Goal: Task Accomplishment & Management: Manage account settings

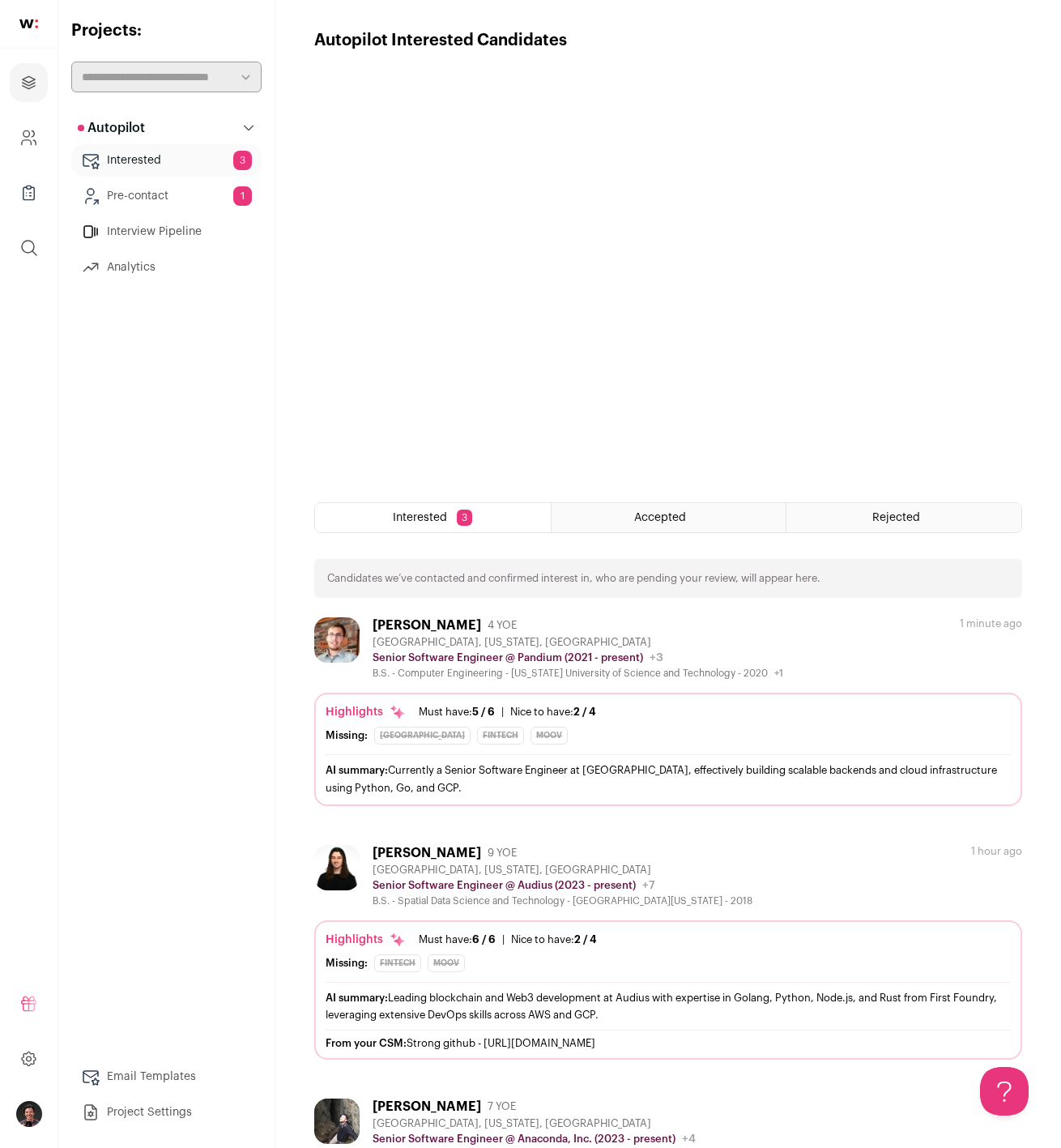
click at [170, 166] on link "Interested 3" at bounding box center [166, 160] width 190 height 33
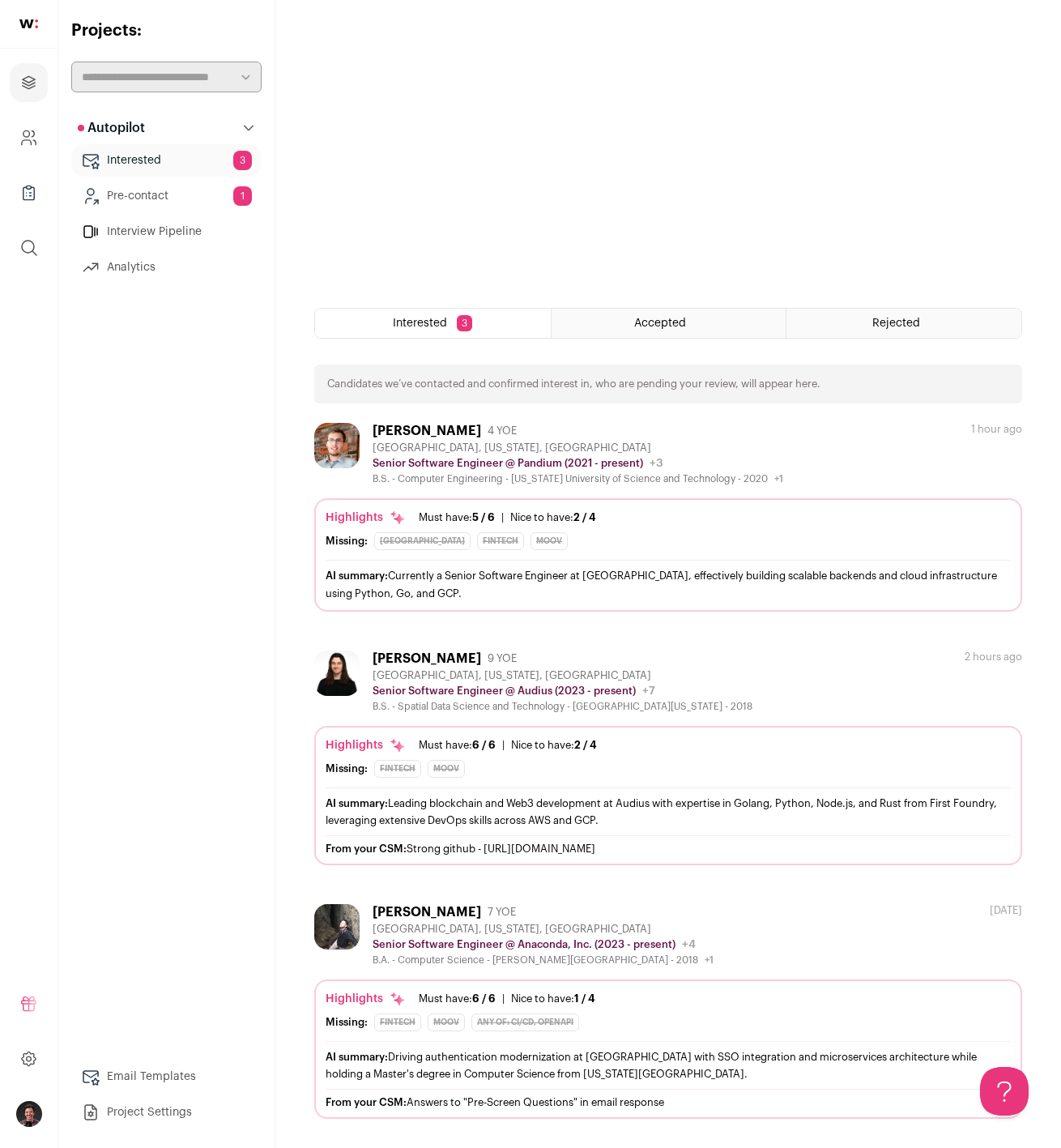
click at [799, 452] on div "[PERSON_NAME] 4 YOE [GEOGRAPHIC_DATA], [US_STATE], [GEOGRAPHIC_DATA] Senior Sof…" at bounding box center [667, 453] width 708 height 63
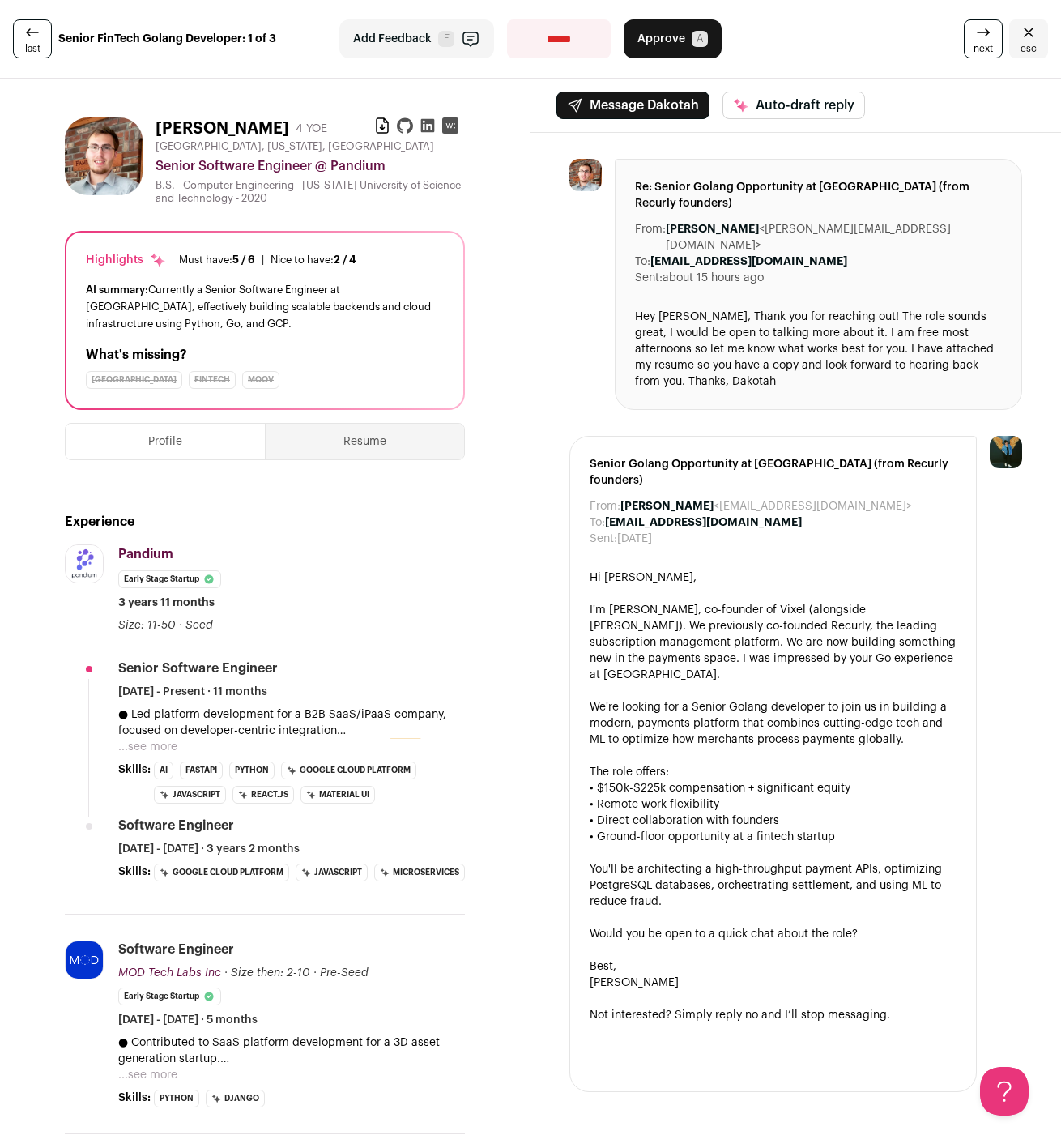
click at [148, 743] on button "...see more" at bounding box center [147, 746] width 59 height 16
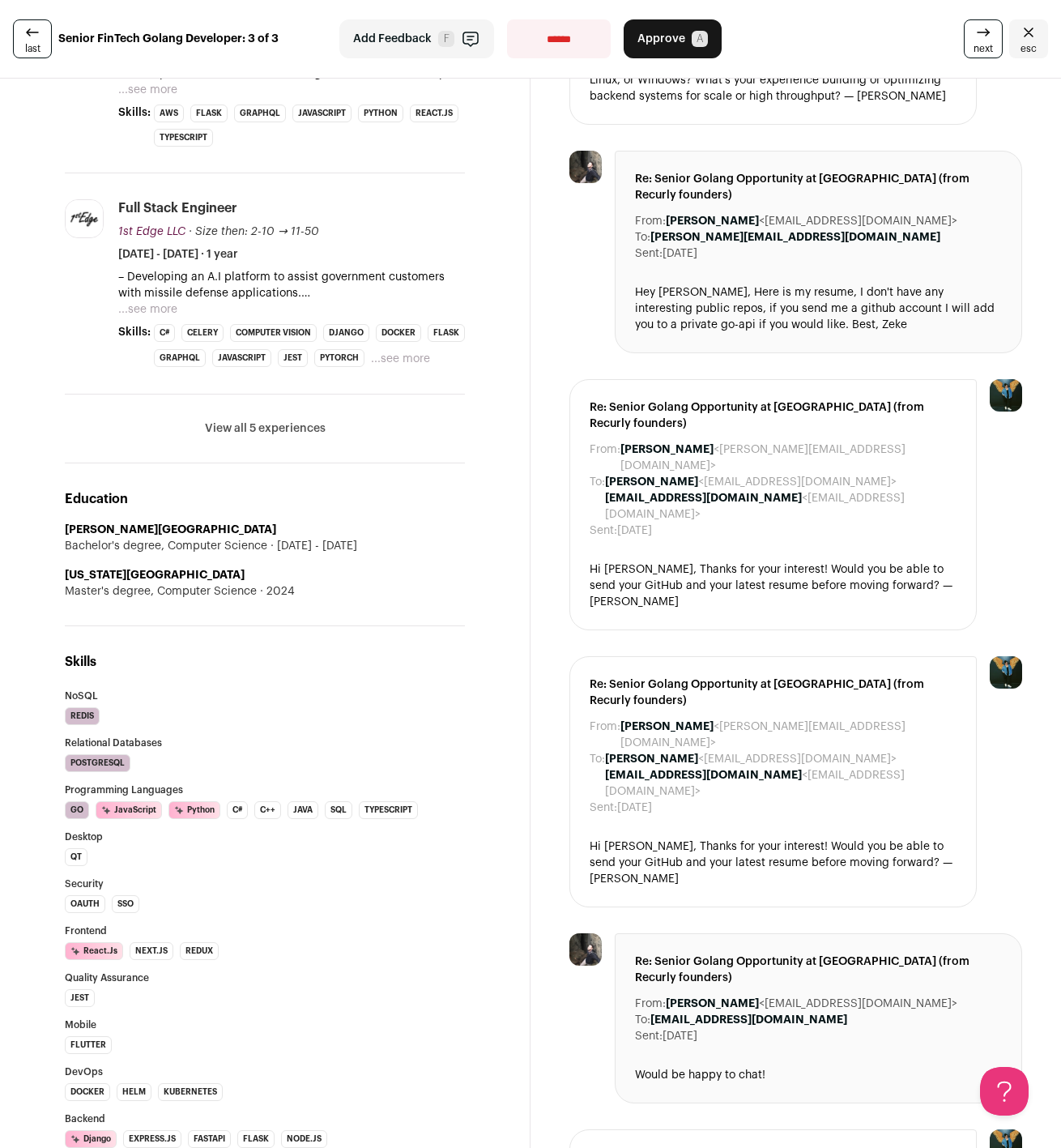
scroll to position [825, 0]
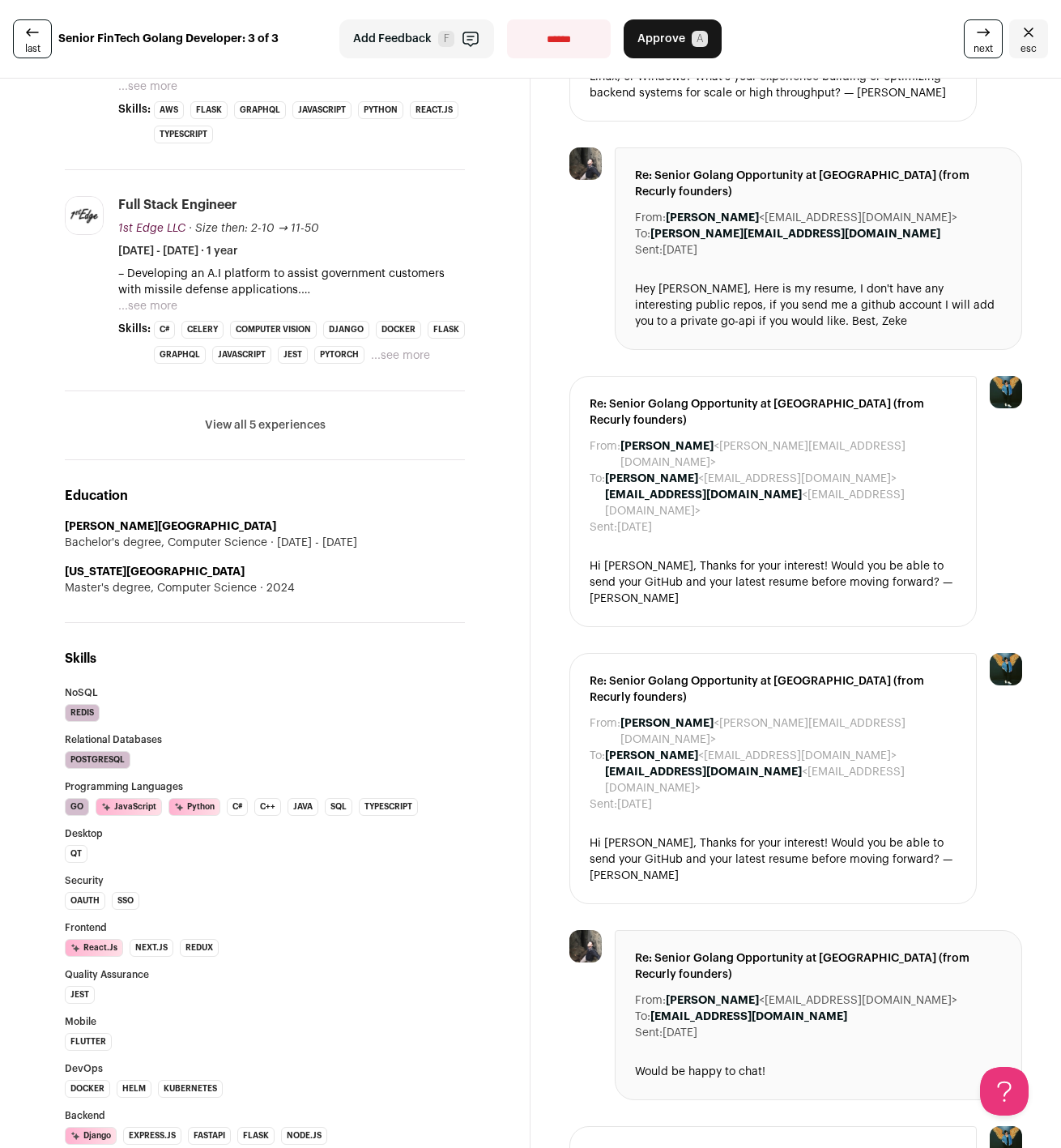
click at [436, 587] on div "Master's degree, Computer Science 2024" at bounding box center [265, 588] width 400 height 16
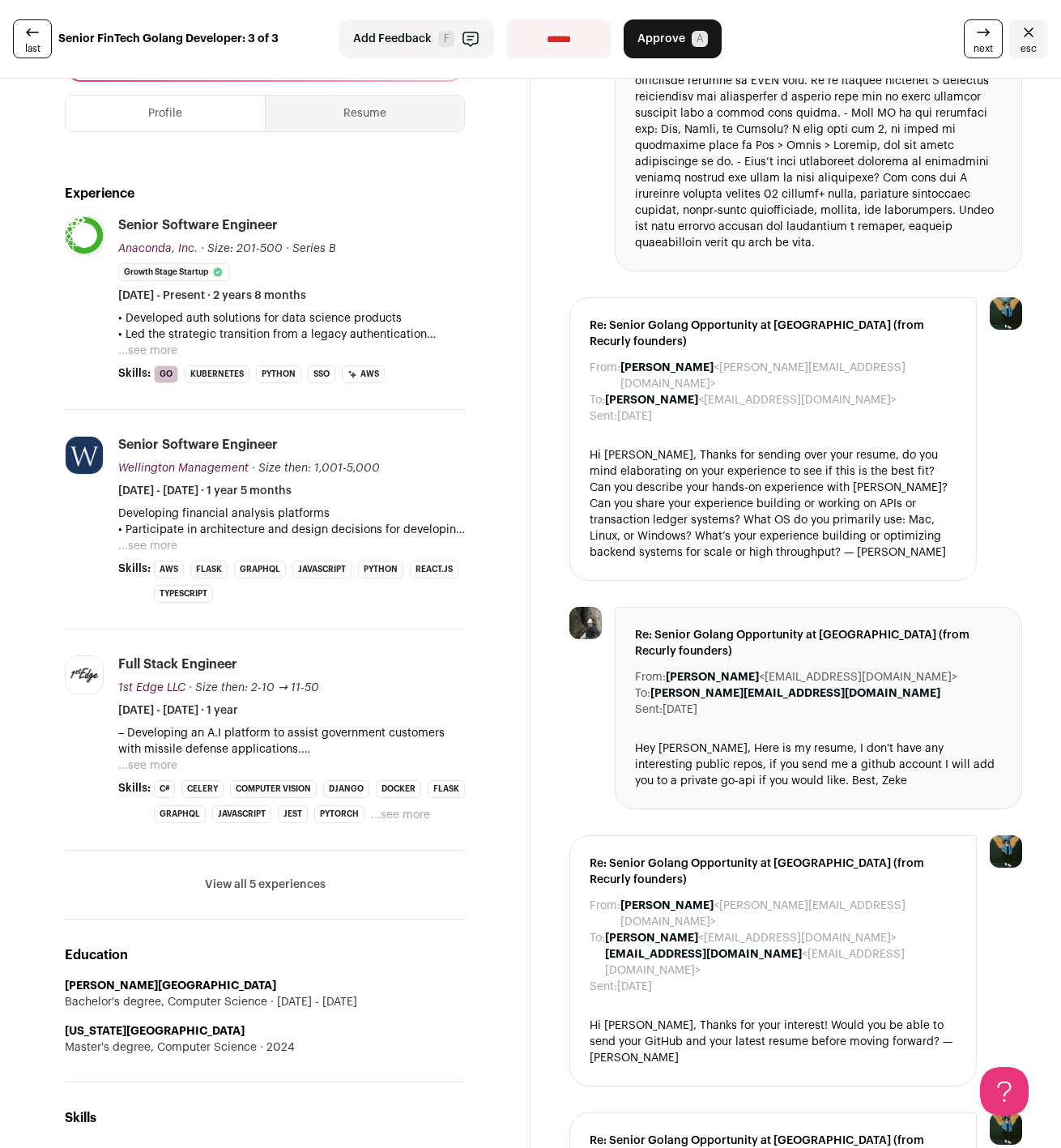
scroll to position [366, 0]
click at [149, 342] on button "...see more" at bounding box center [147, 350] width 59 height 16
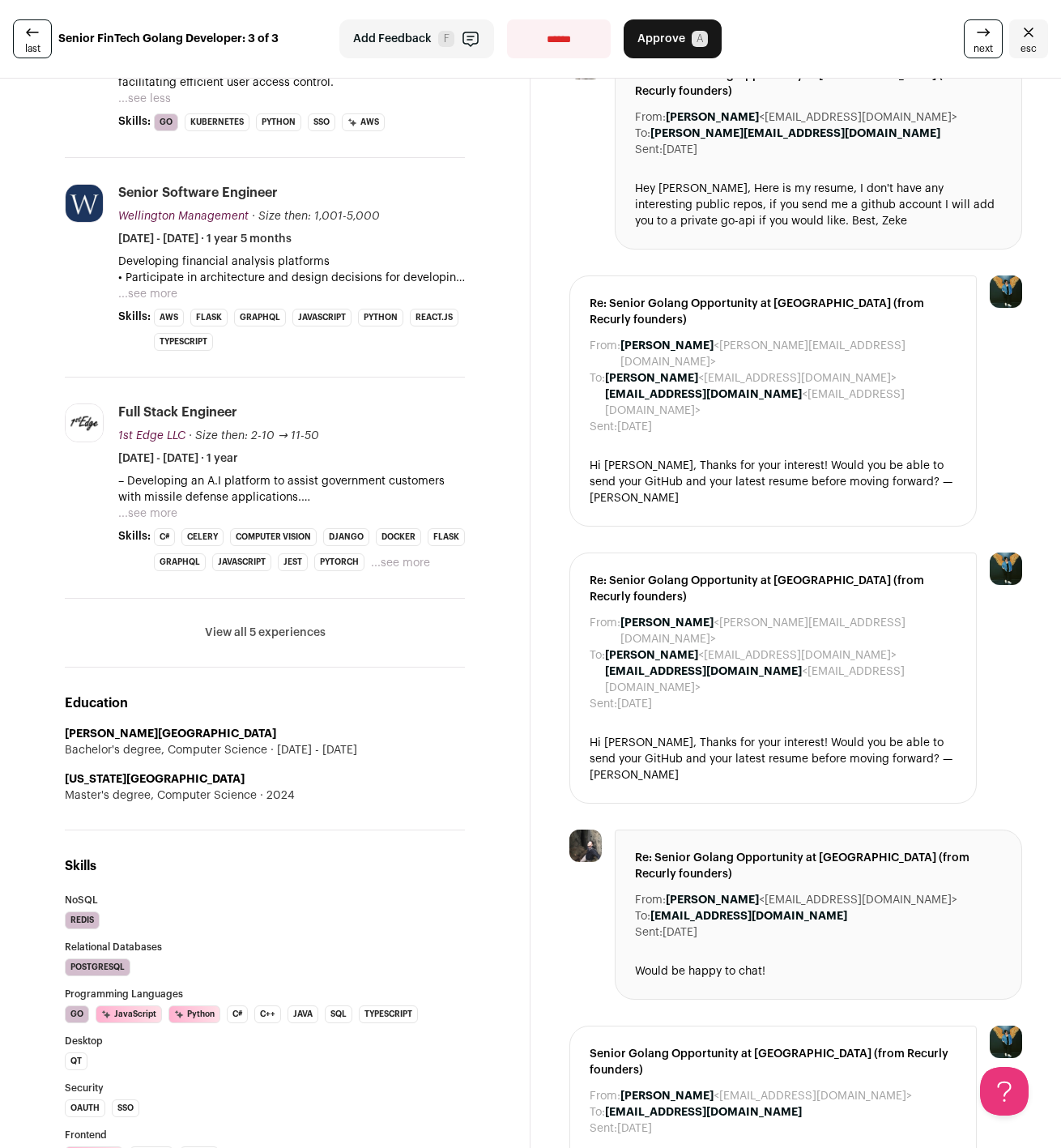
scroll to position [653, 0]
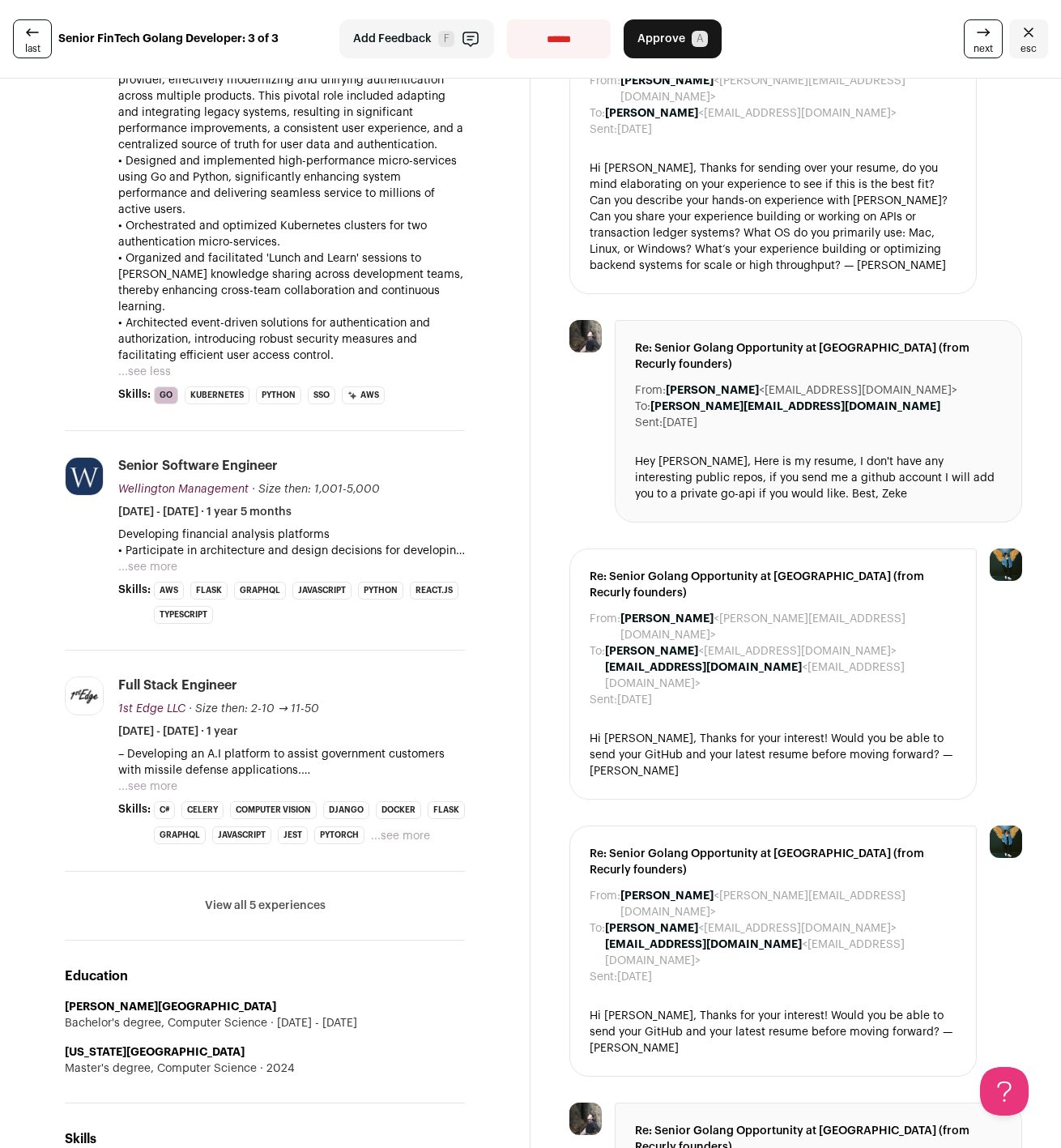
click at [159, 559] on button "...see more" at bounding box center [147, 567] width 59 height 16
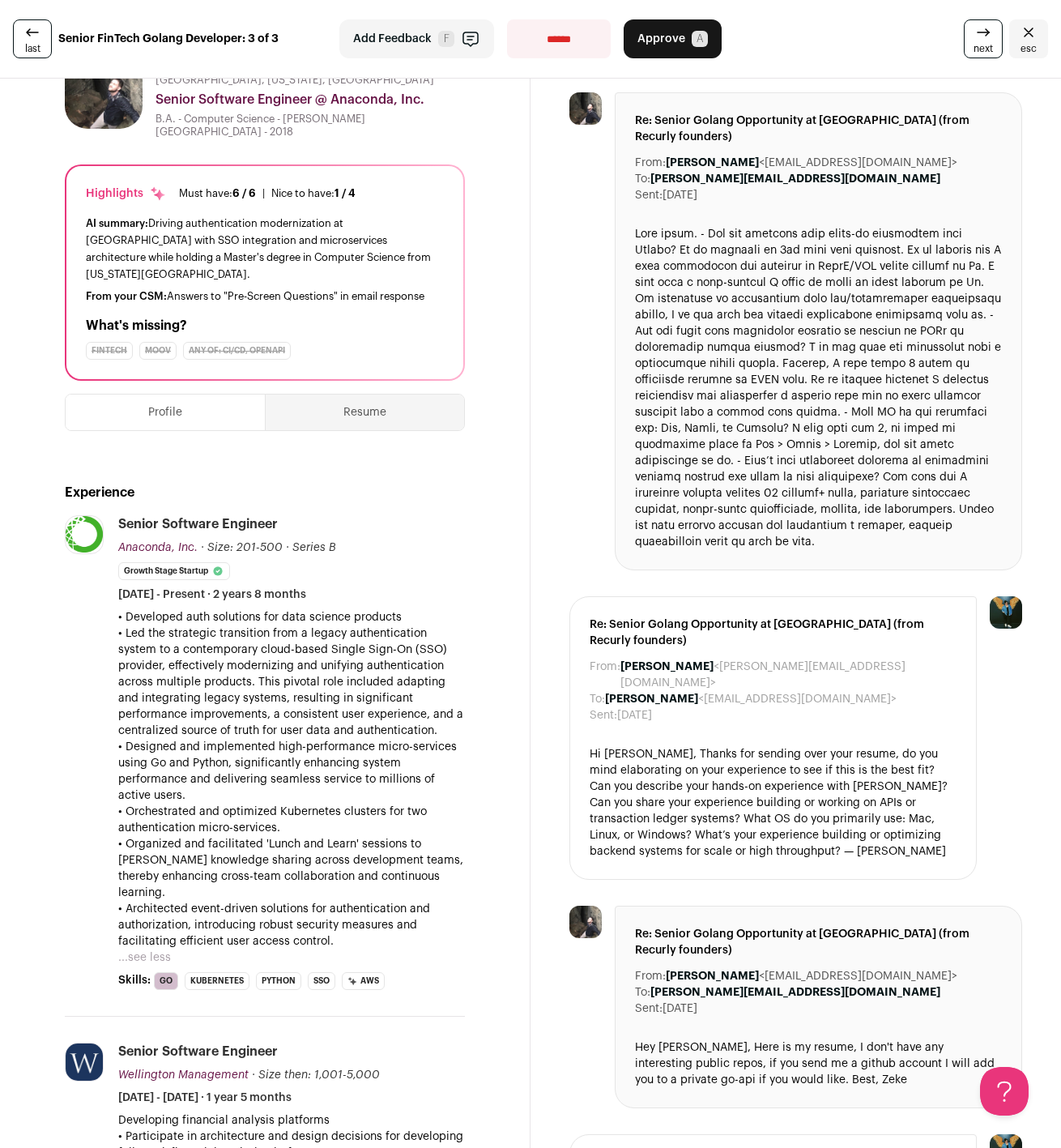
scroll to position [0, 0]
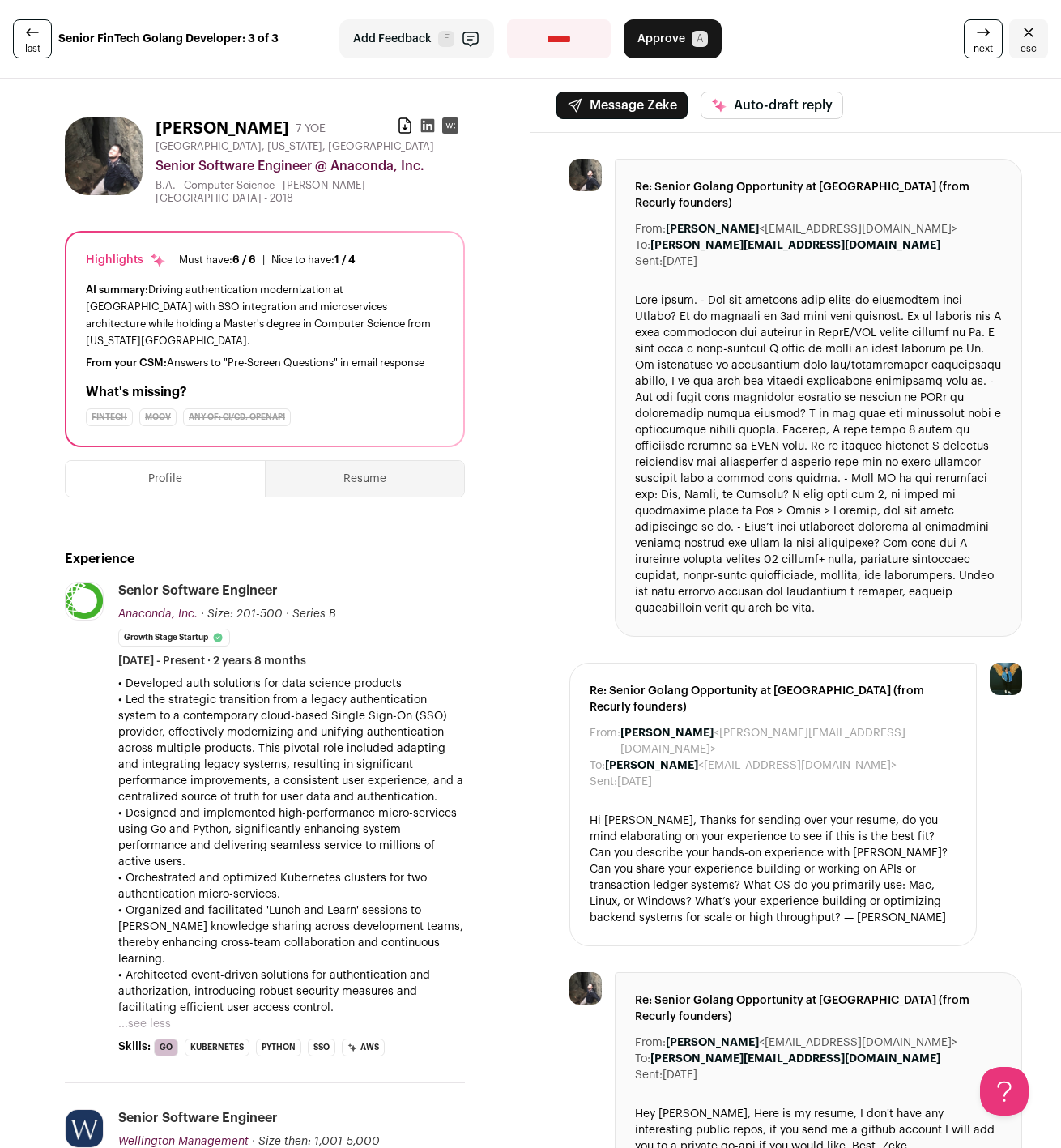
click at [30, 39] on icon at bounding box center [33, 33] width 20 height 20
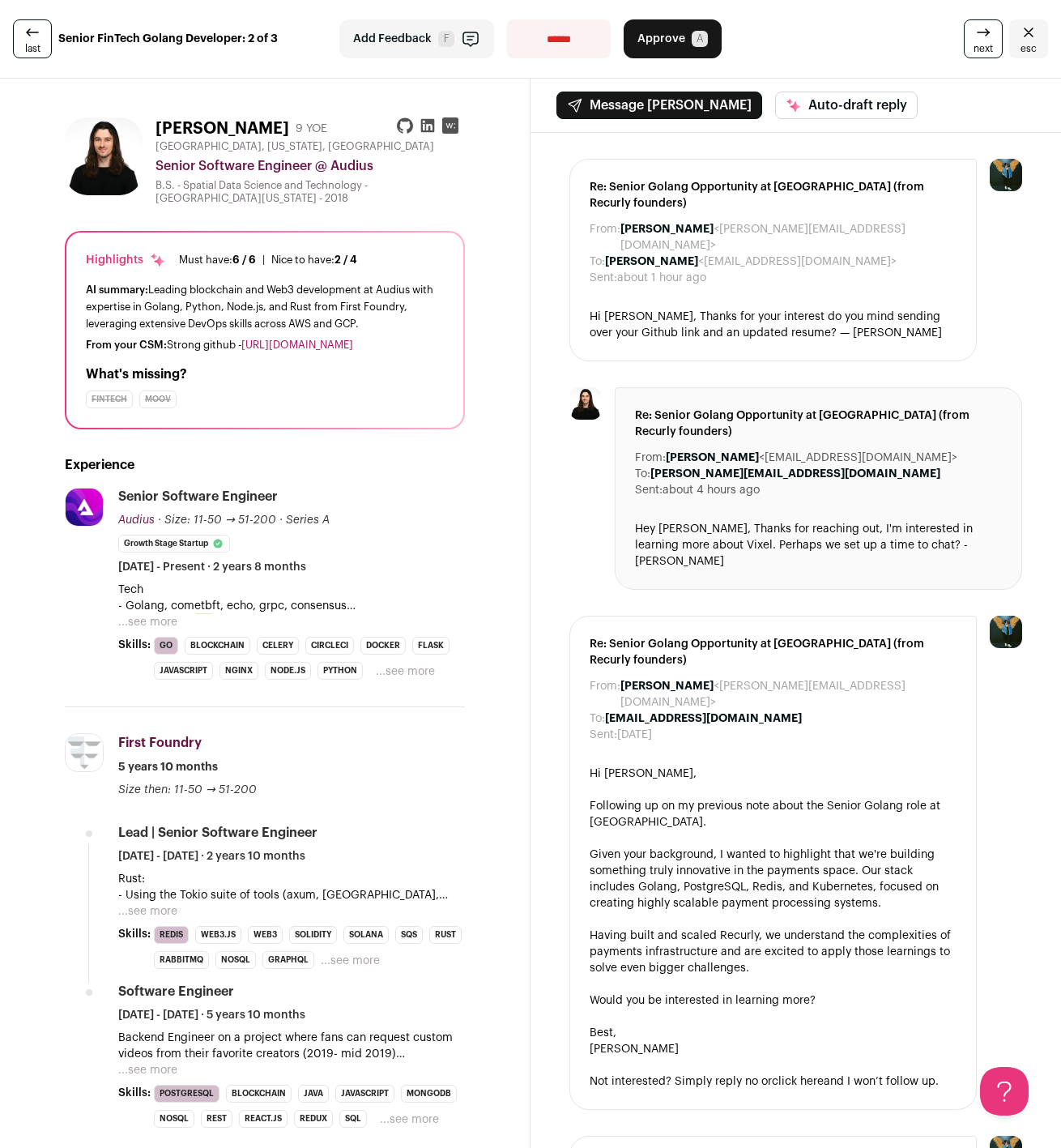
click at [146, 620] on button "...see more" at bounding box center [147, 622] width 59 height 16
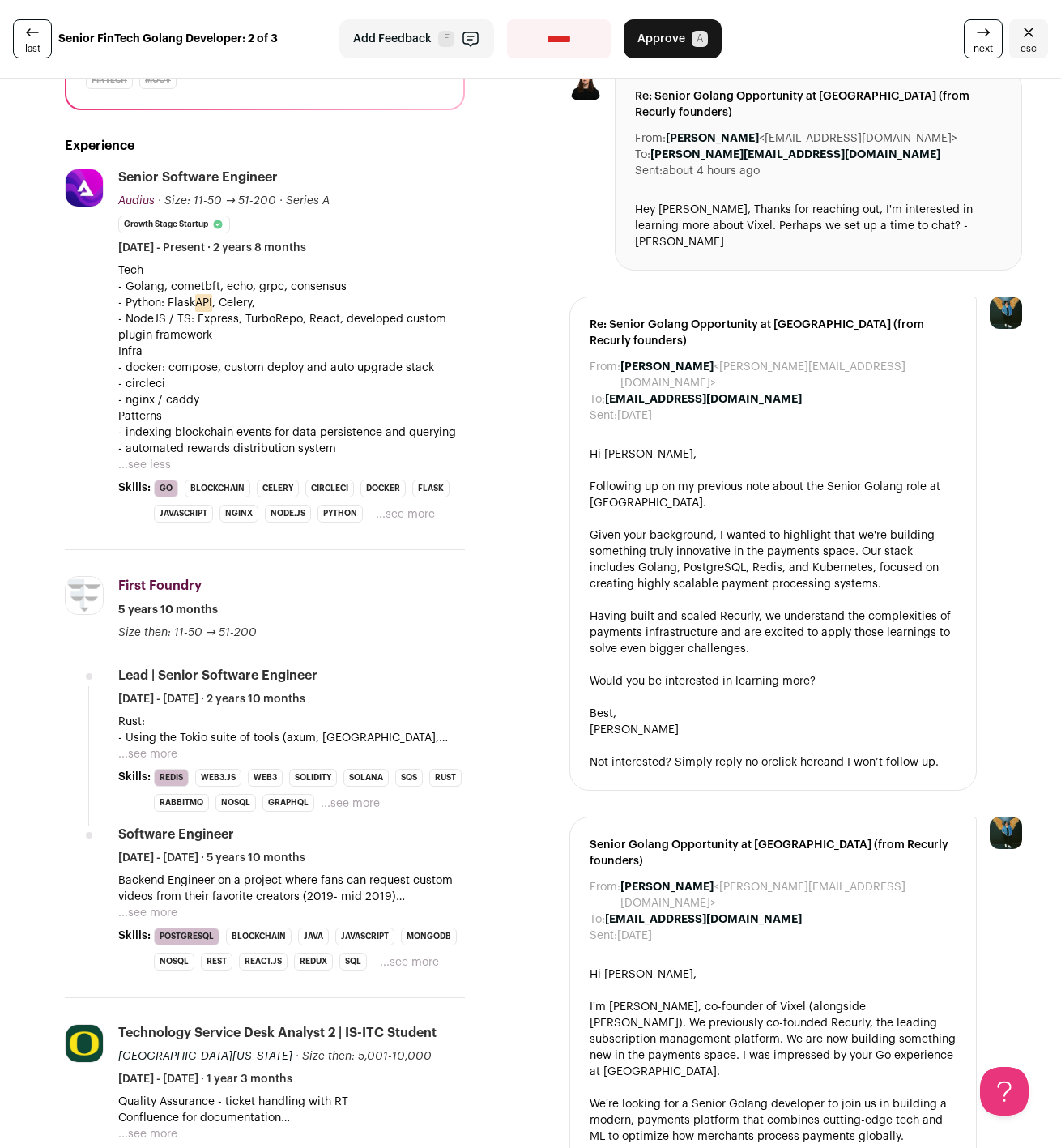
scroll to position [321, 0]
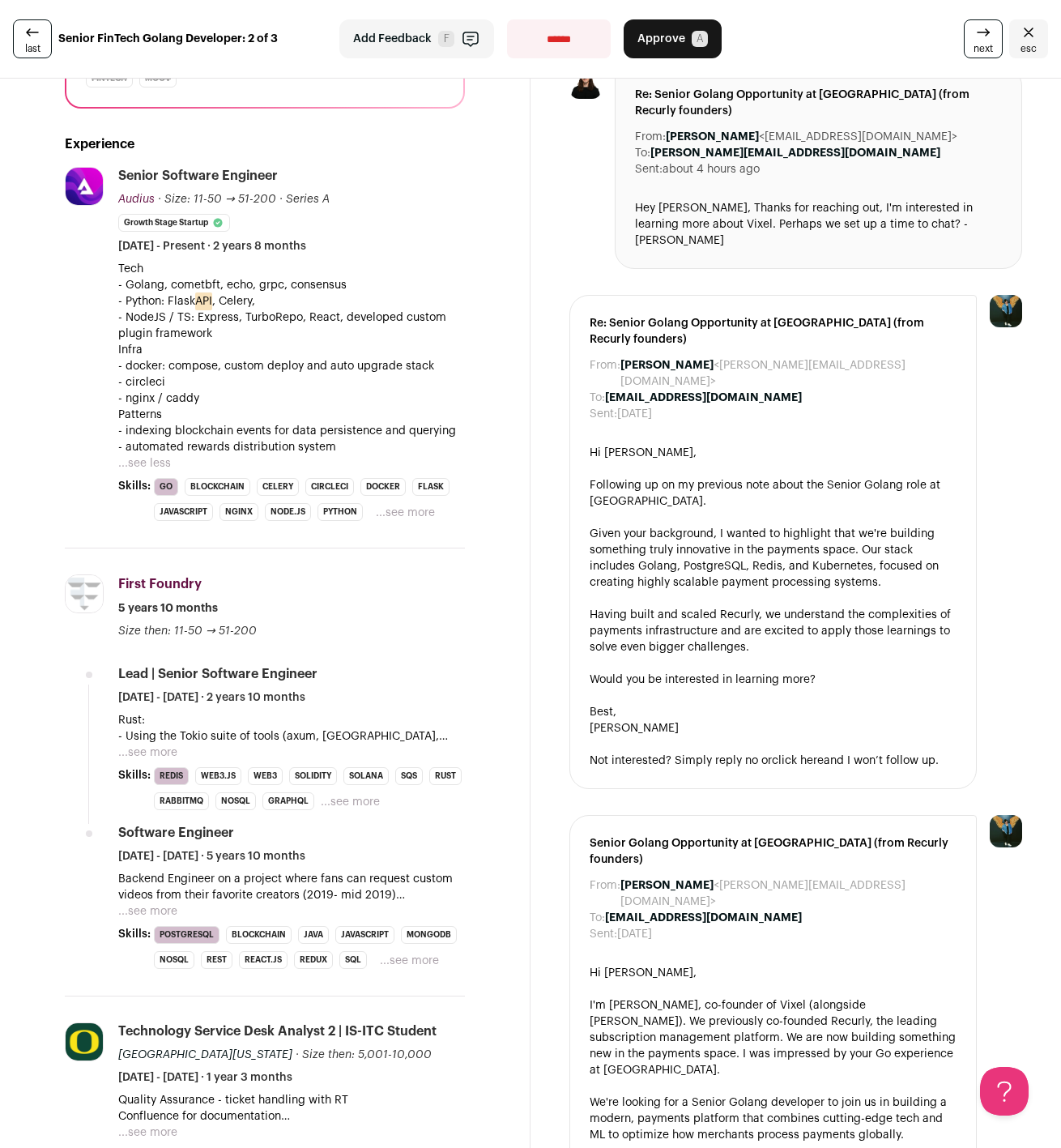
click at [158, 461] on button "...see less" at bounding box center [144, 463] width 53 height 16
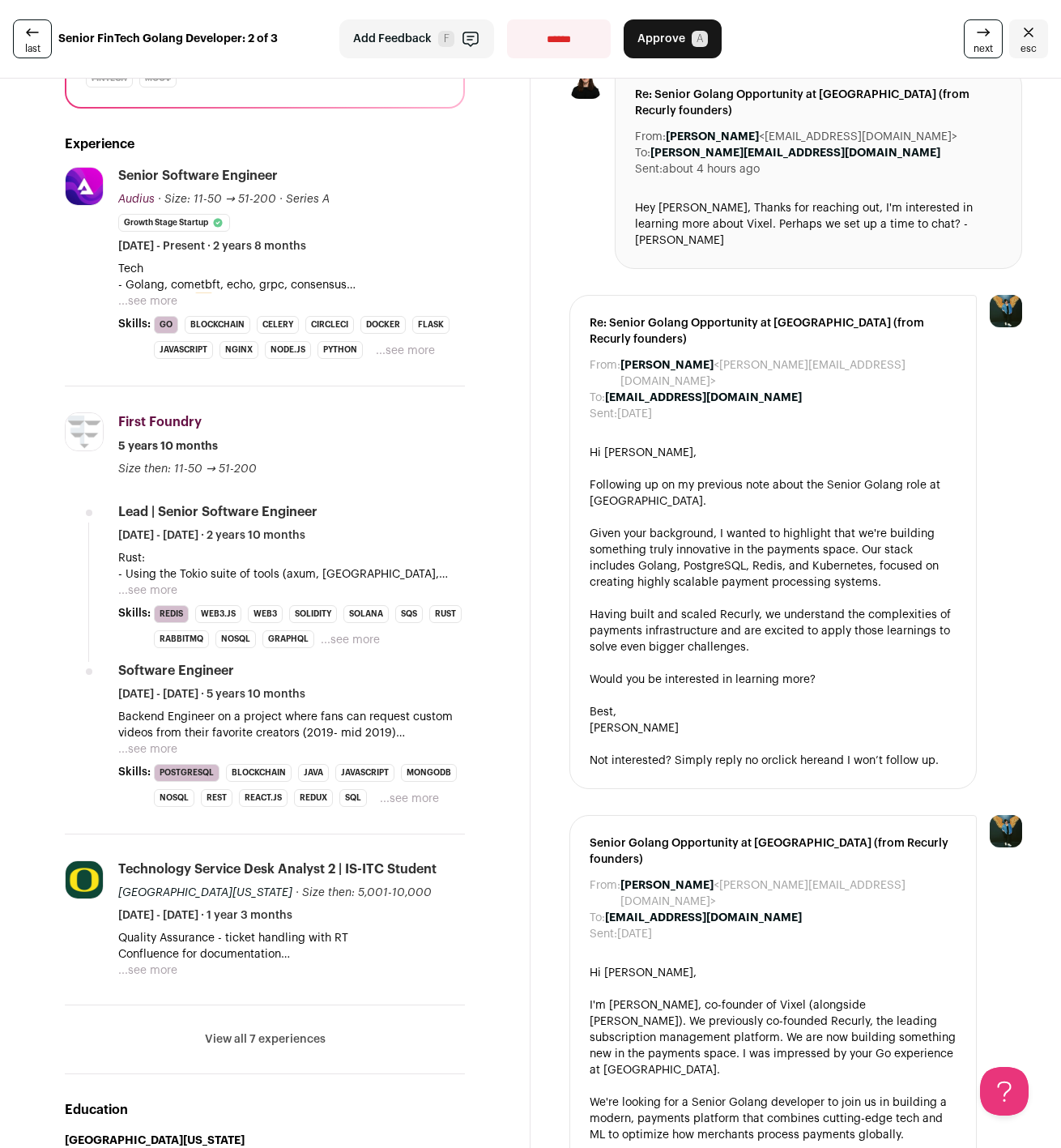
click at [140, 303] on button "...see more" at bounding box center [147, 301] width 59 height 16
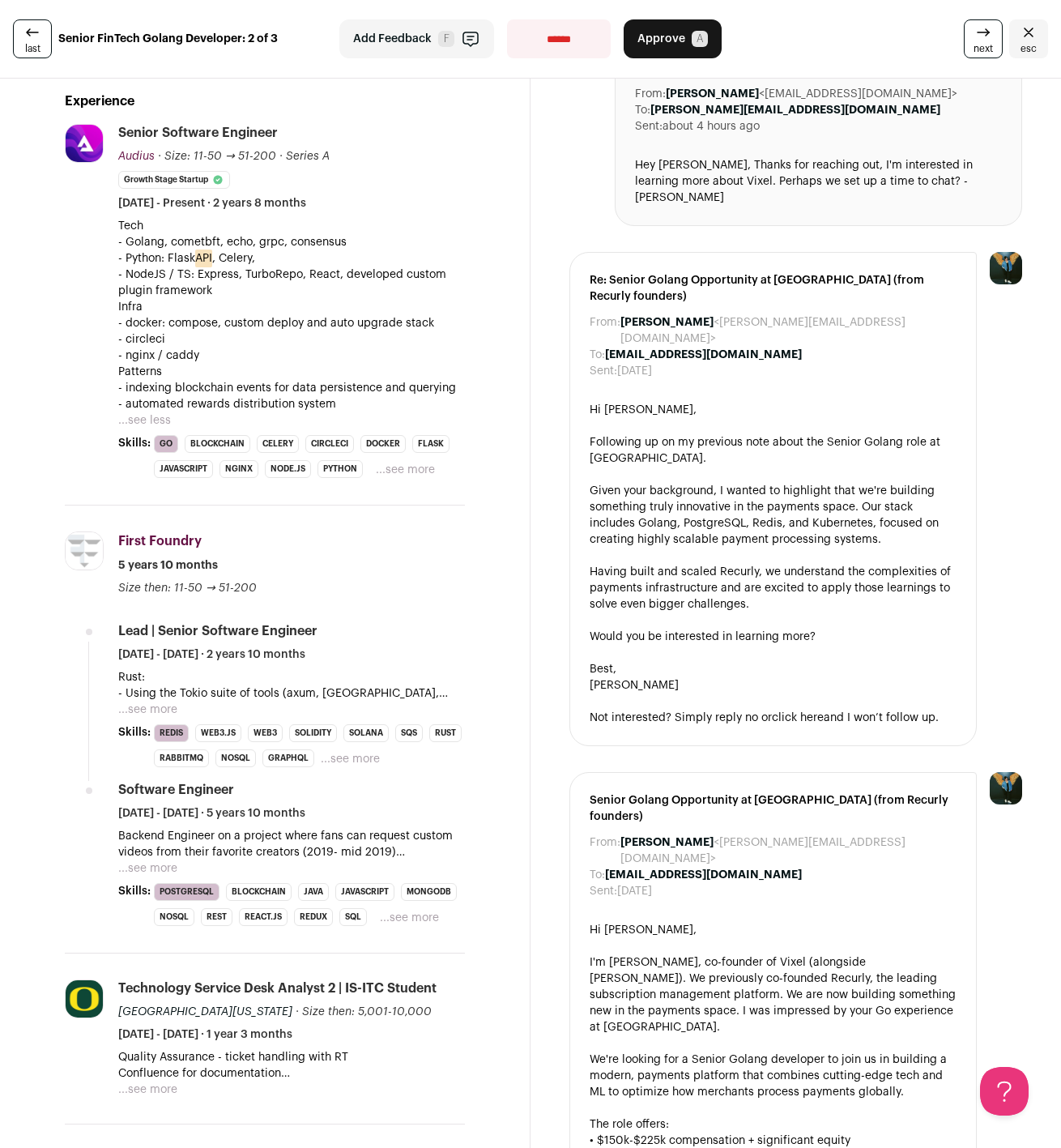
scroll to position [365, 0]
click at [147, 711] on button "...see more" at bounding box center [147, 709] width 59 height 16
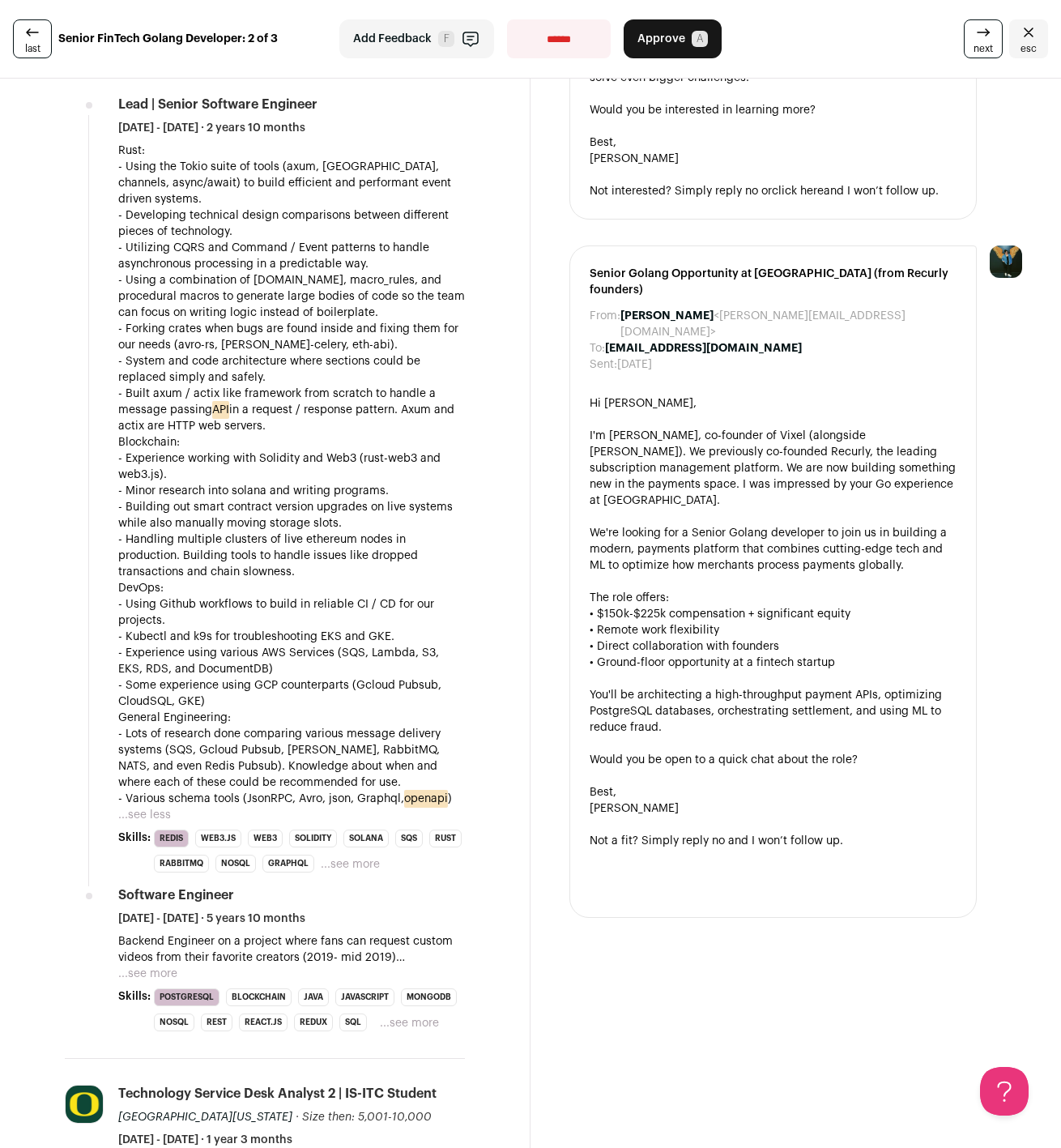
scroll to position [889, 0]
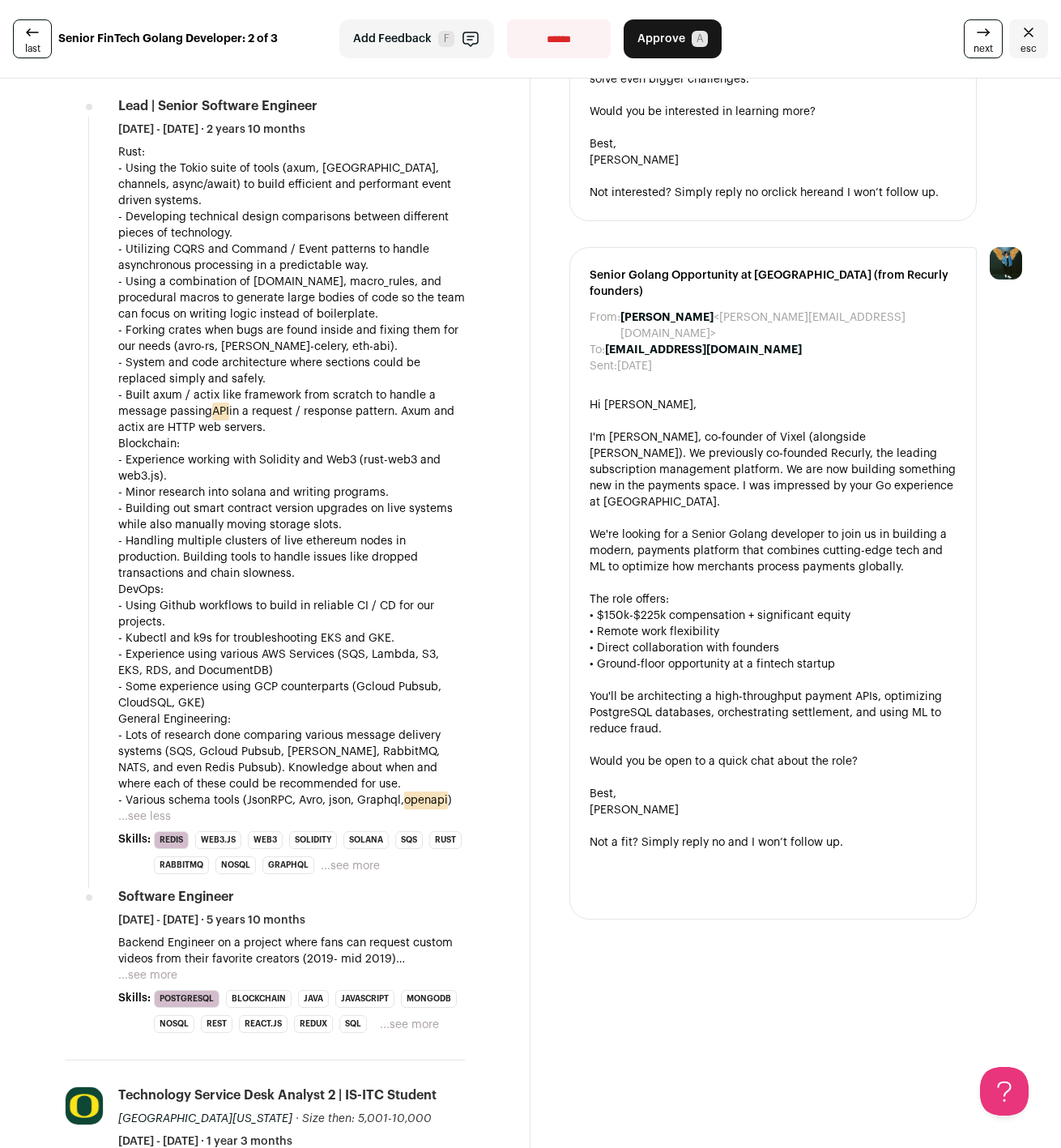
click at [352, 868] on button "...see more" at bounding box center [350, 866] width 59 height 16
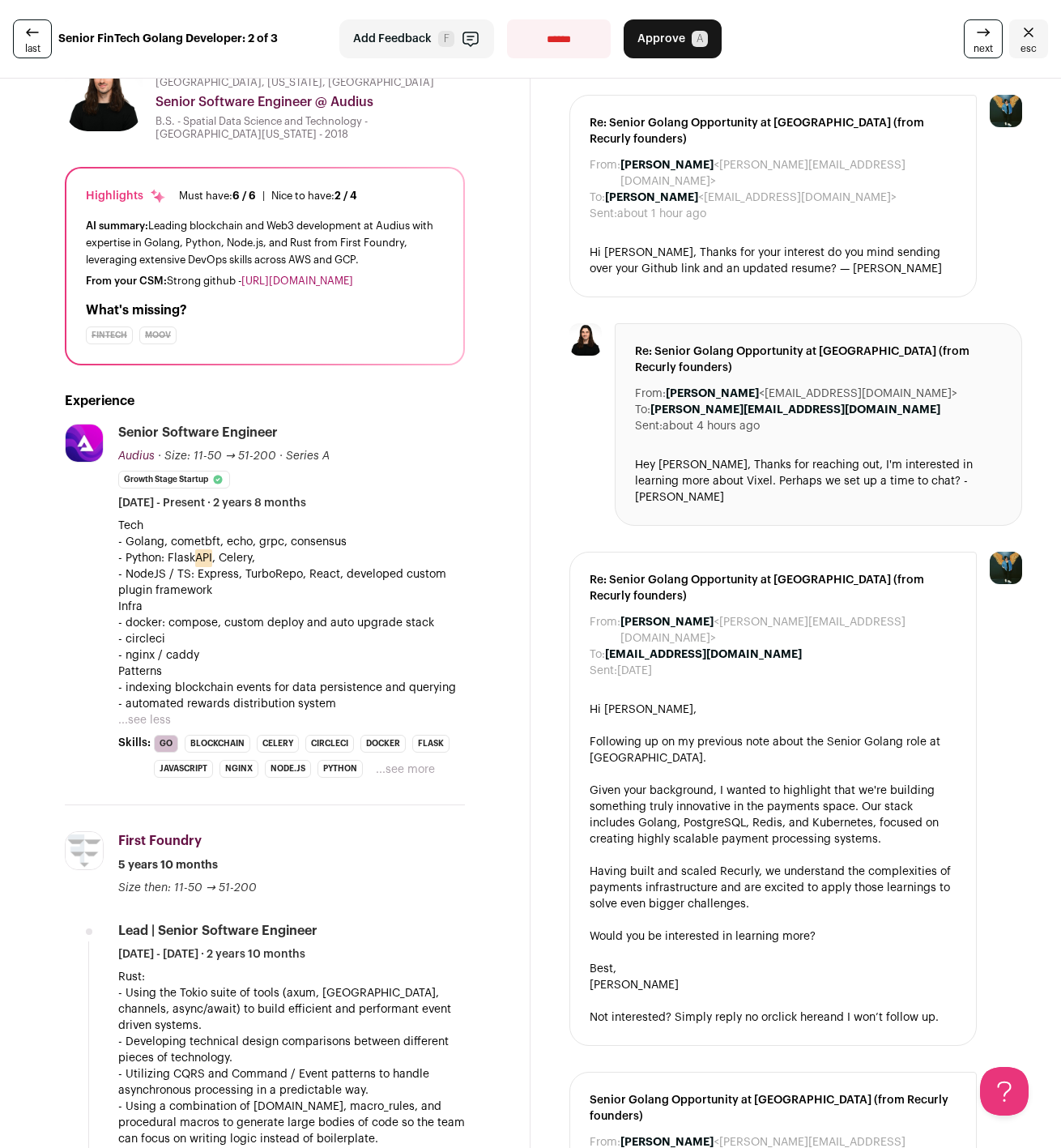
scroll to position [0, 0]
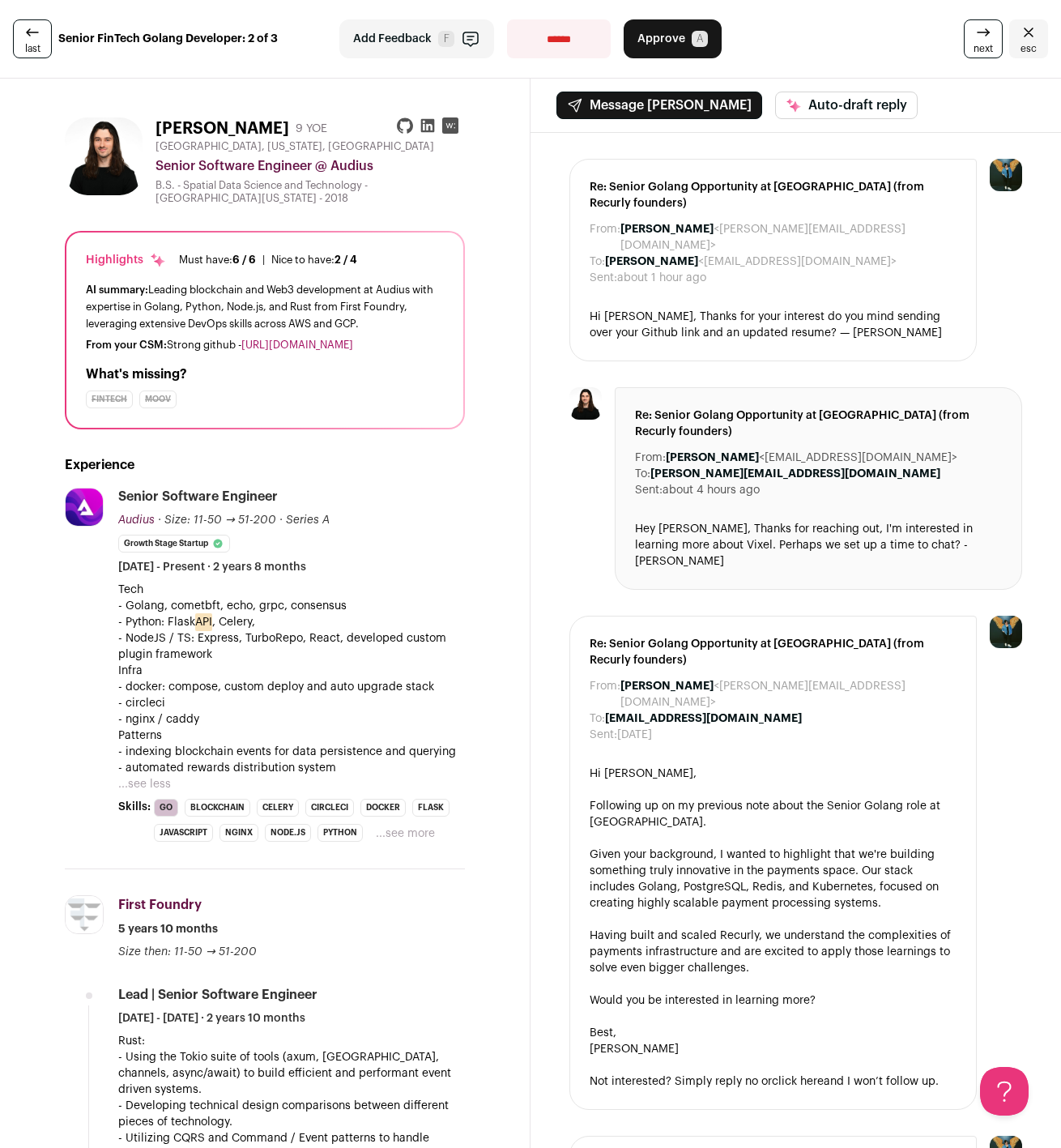
click at [27, 40] on icon at bounding box center [33, 33] width 20 height 20
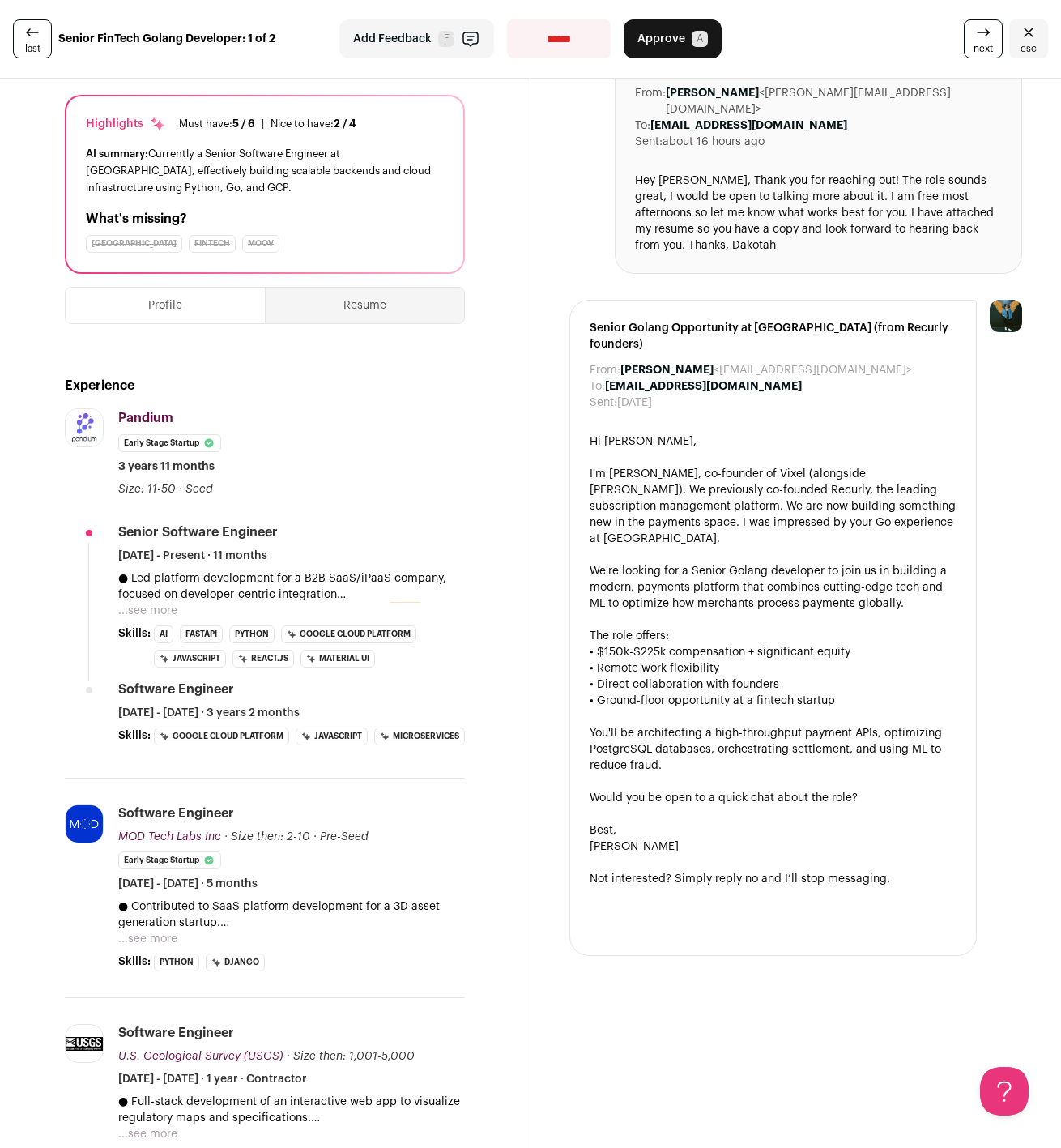
scroll to position [145, 0]
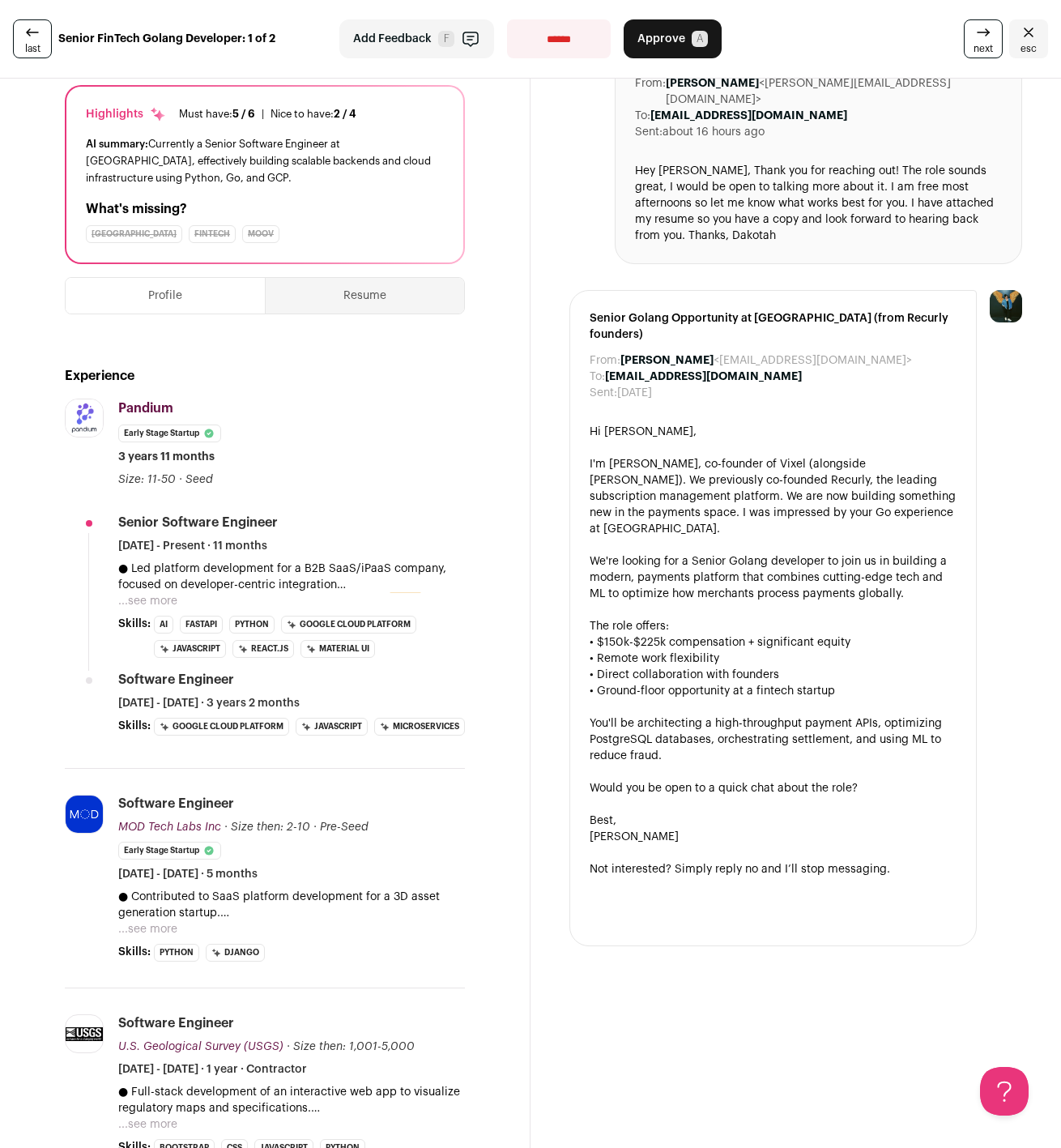
click at [141, 601] on button "...see more" at bounding box center [147, 601] width 59 height 16
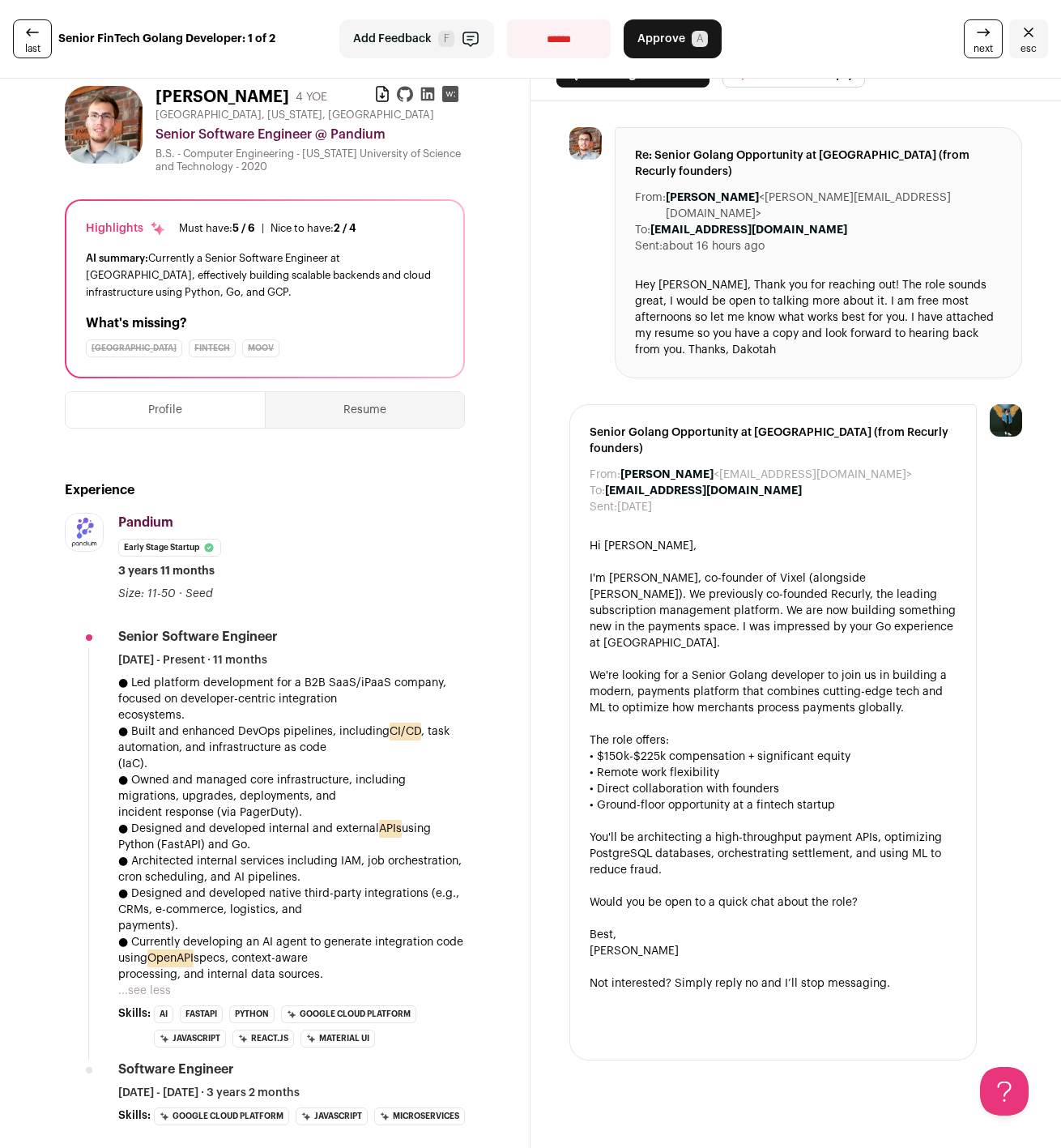
scroll to position [16, 0]
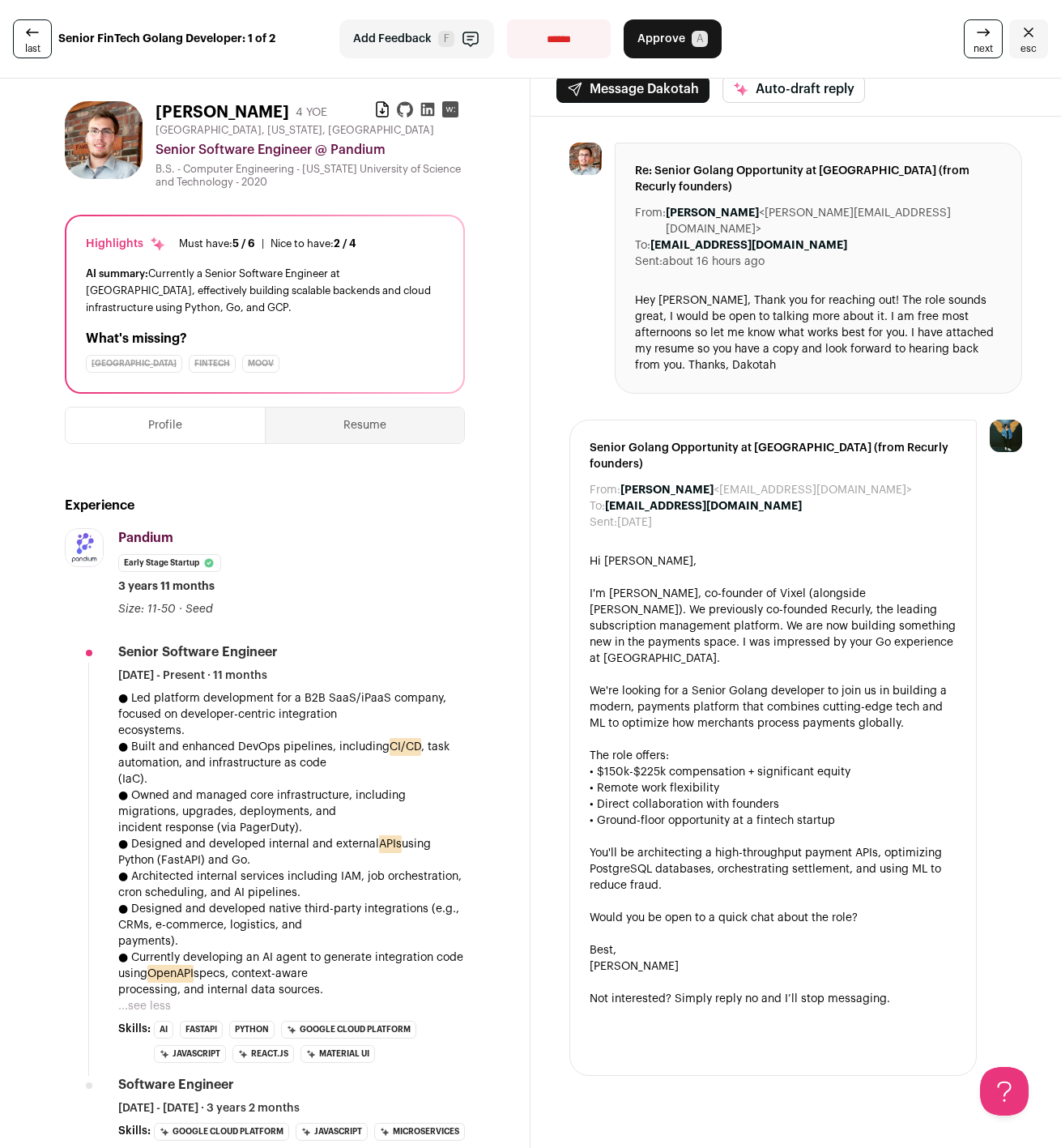
click at [984, 46] on span "next" at bounding box center [983, 48] width 20 height 13
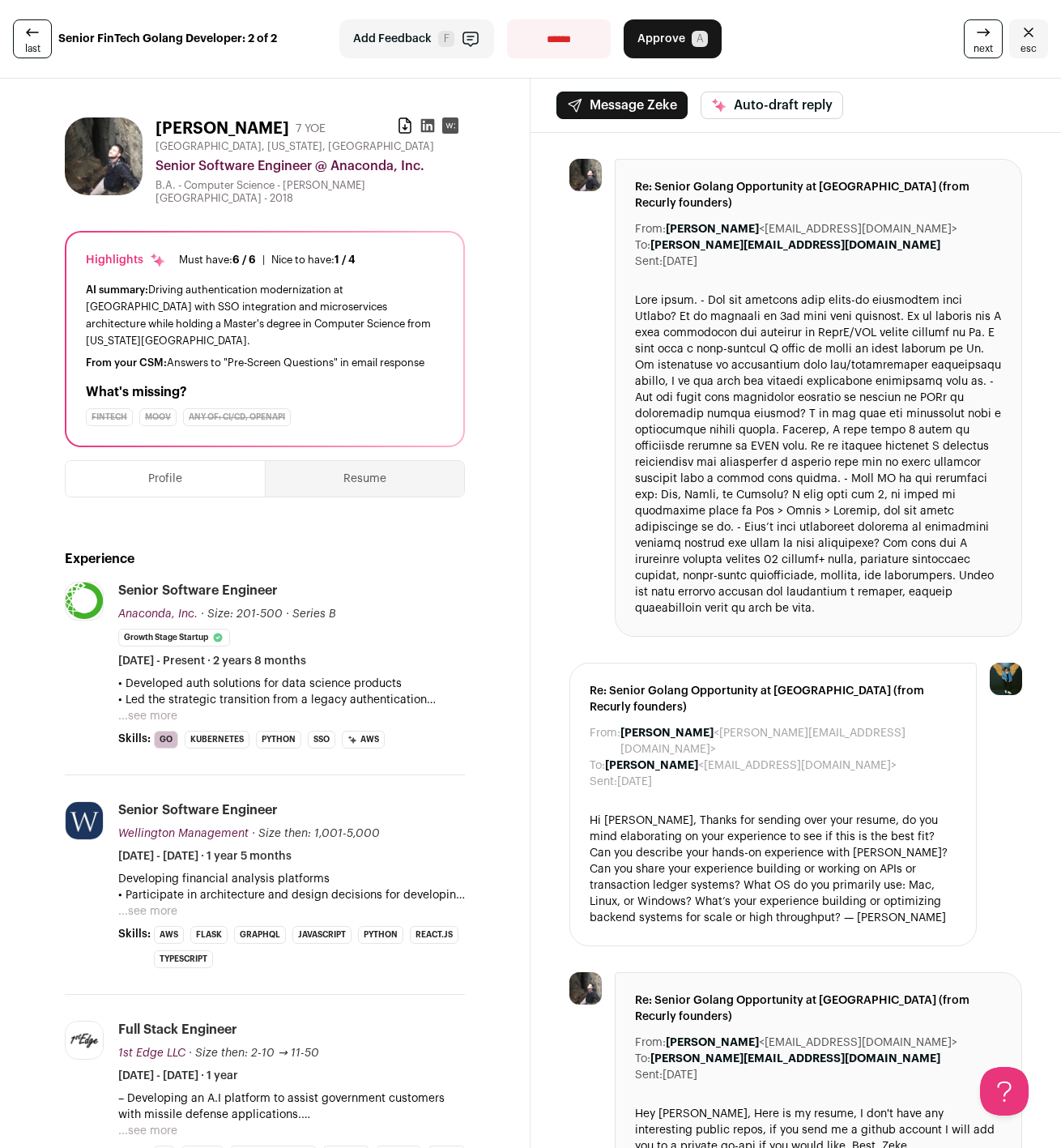
click at [1025, 39] on icon "Close" at bounding box center [1029, 33] width 20 height 20
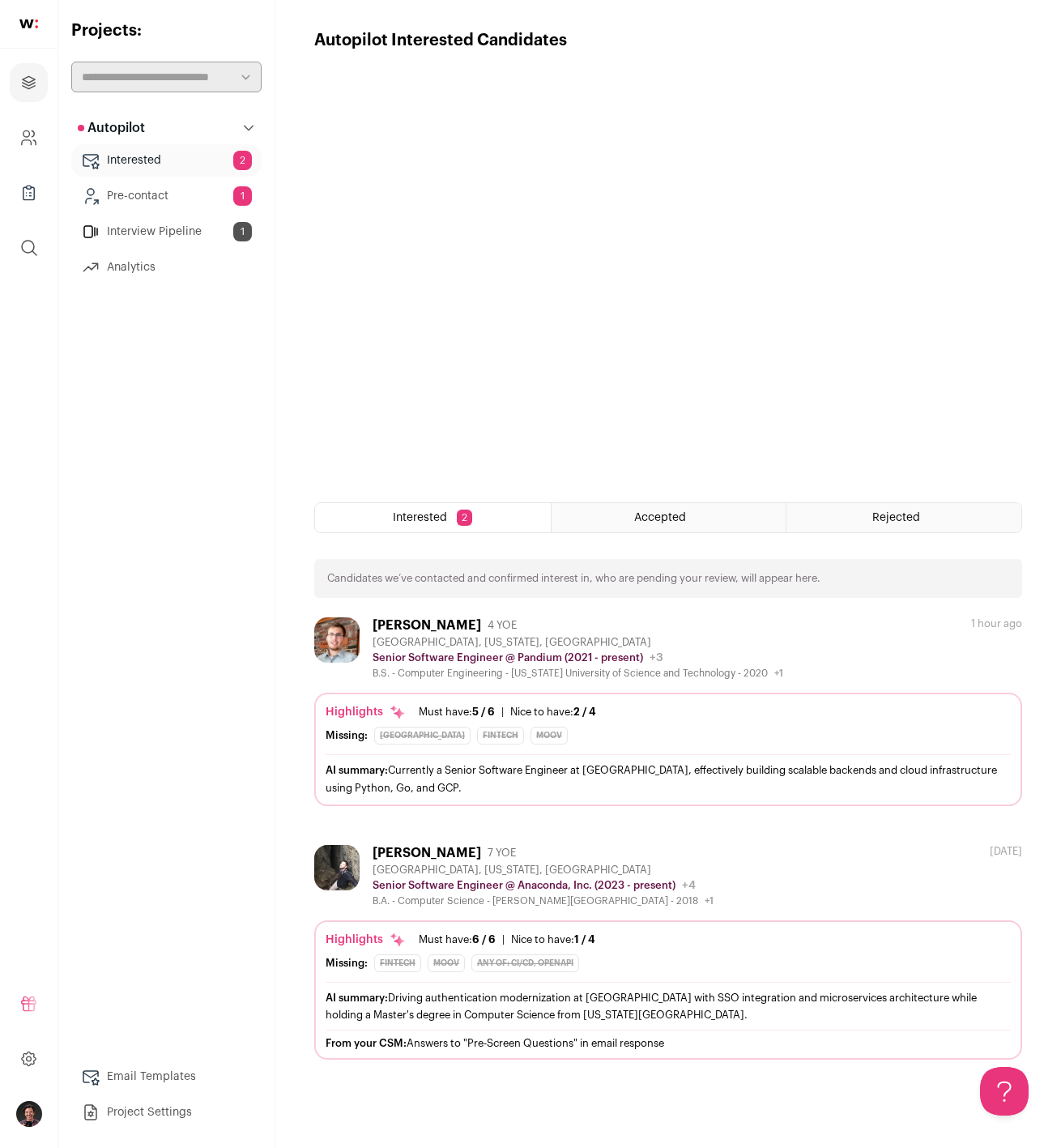
click at [121, 184] on link "Pre-contact 1" at bounding box center [166, 195] width 190 height 33
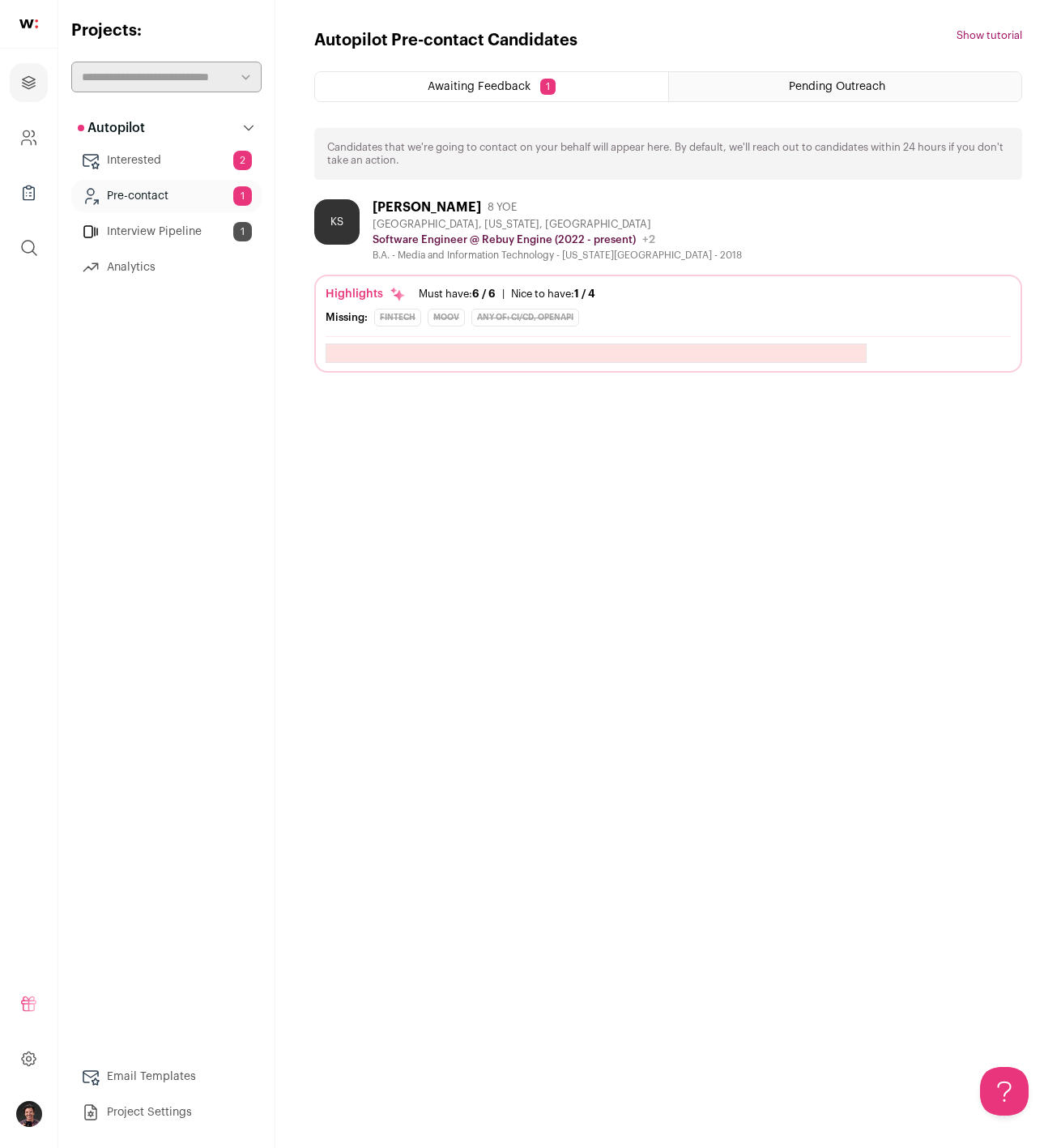
click at [151, 150] on link "Interested 2" at bounding box center [166, 160] width 190 height 33
